Goal: Transaction & Acquisition: Purchase product/service

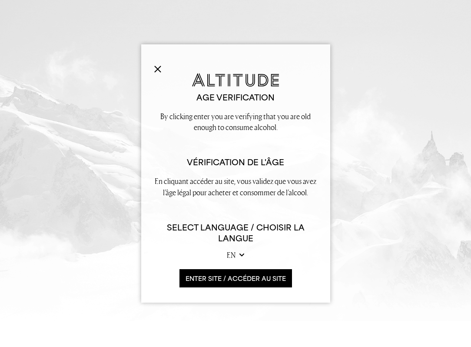
click at [226, 280] on button "ENTER SITE / accéder au site" at bounding box center [235, 278] width 113 height 19
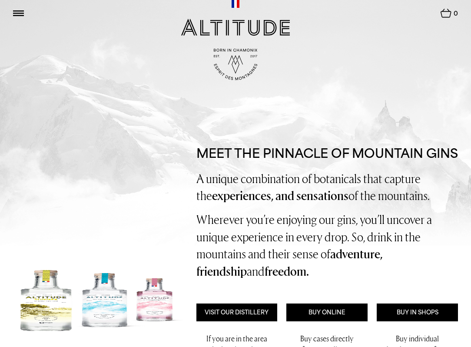
click at [231, 28] on img at bounding box center [235, 27] width 109 height 17
click at [17, 13] on img at bounding box center [18, 13] width 11 height 6
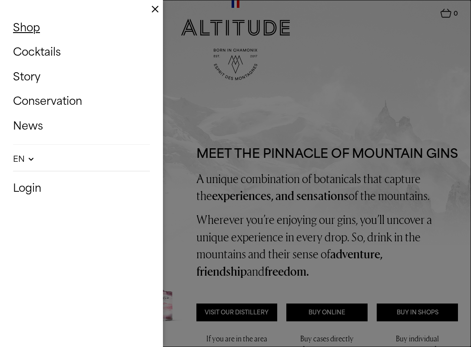
click at [30, 27] on link "Shop" at bounding box center [81, 27] width 137 height 20
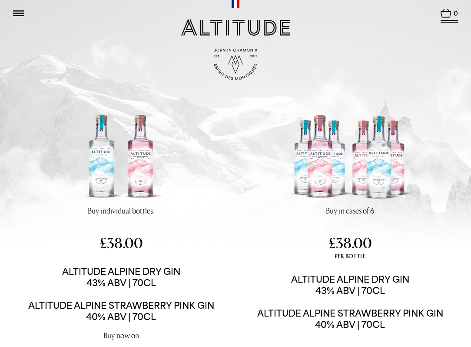
click at [450, 13] on img at bounding box center [446, 13] width 11 height 9
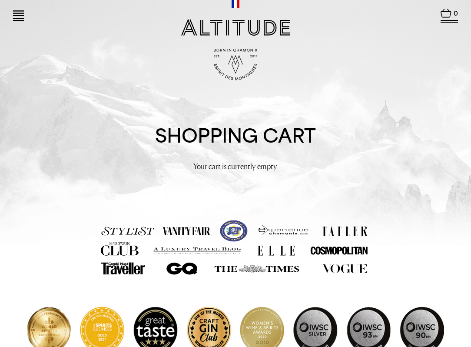
click at [20, 13] on img at bounding box center [18, 13] width 11 height 6
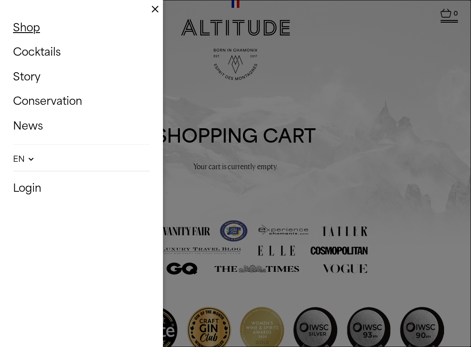
click at [25, 30] on link "Shop" at bounding box center [81, 27] width 137 height 20
